Goal: Information Seeking & Learning: Stay updated

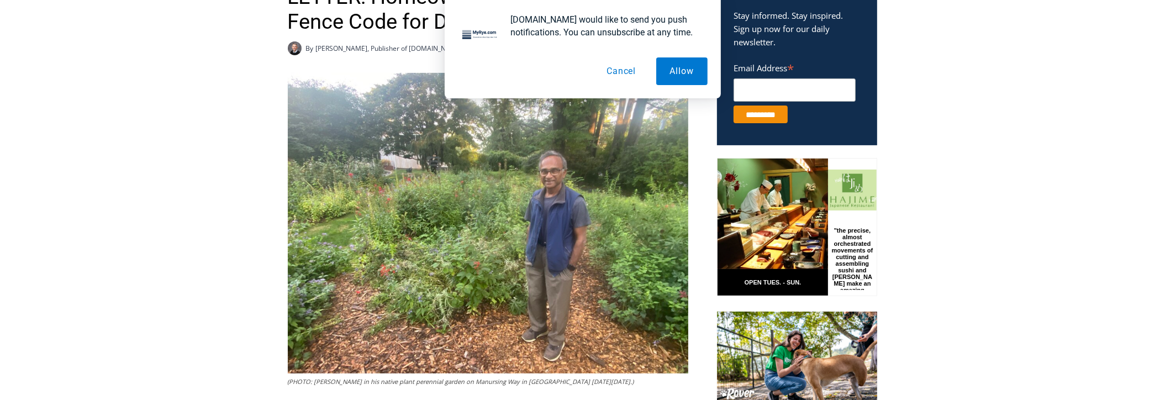
scroll to position [470, 0]
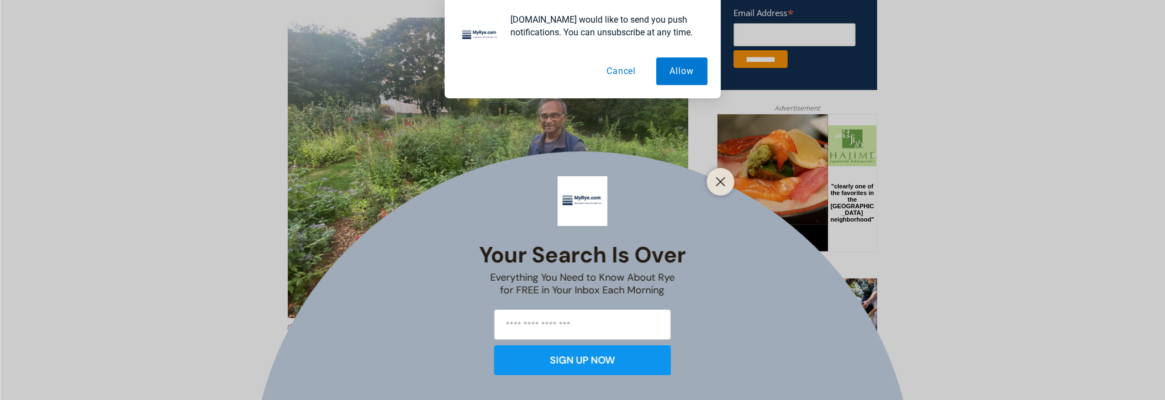
click at [719, 181] on line "Close" at bounding box center [721, 182] width 8 height 8
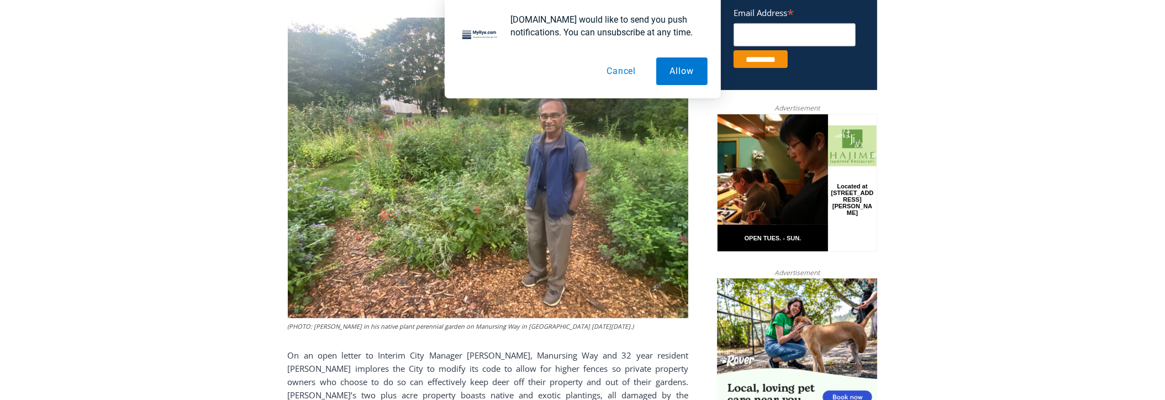
click at [617, 72] on button "Cancel" at bounding box center [621, 71] width 57 height 28
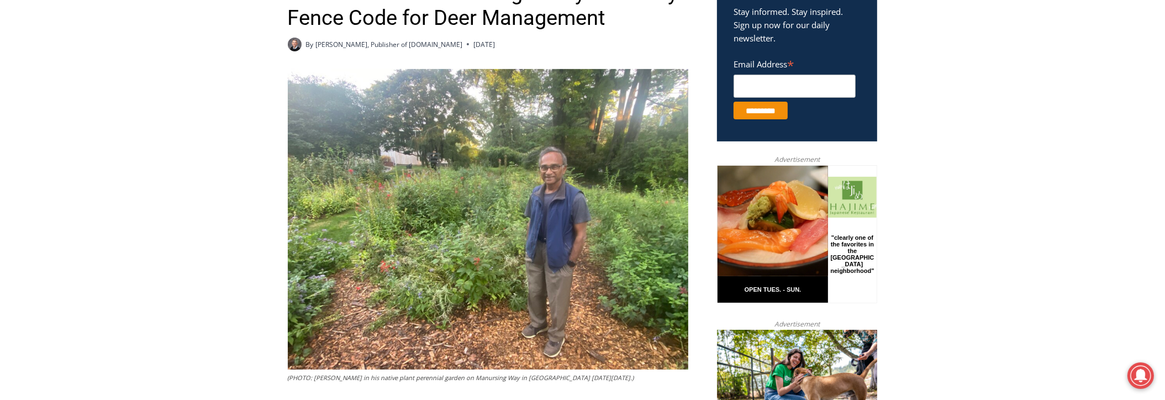
scroll to position [62, 0]
